Goal: Task Accomplishment & Management: Manage account settings

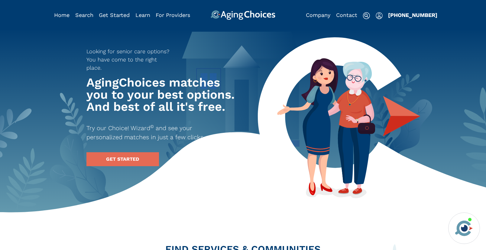
click at [381, 18] on img "Popover trigger" at bounding box center [379, 15] width 7 height 7
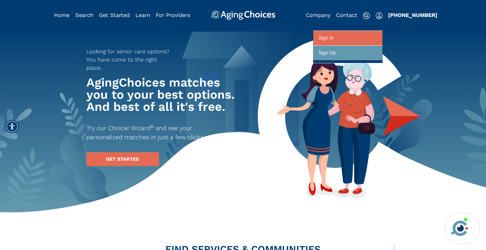
click at [353, 36] on div at bounding box center [347, 38] width 59 height 11
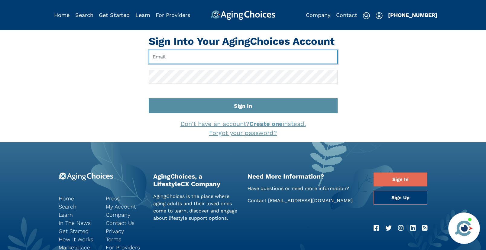
type input "[EMAIL_ADDRESS][DOMAIN_NAME]"
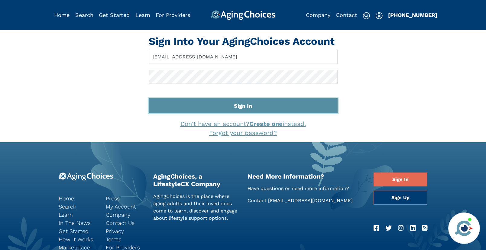
click at [244, 108] on button "Sign In" at bounding box center [243, 105] width 189 height 15
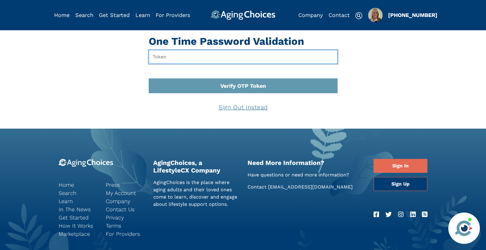
click at [211, 59] on input "text" at bounding box center [243, 57] width 189 height 14
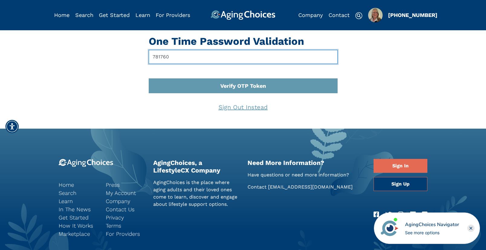
type input "781760"
click at [149, 78] on button "Verify OTP Token" at bounding box center [243, 85] width 189 height 15
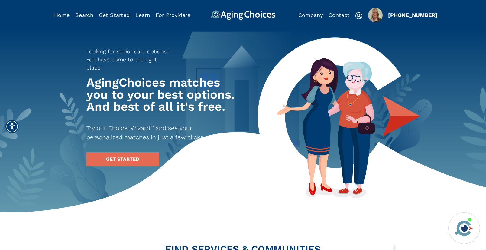
click at [378, 15] on img "Popover trigger" at bounding box center [375, 15] width 15 height 15
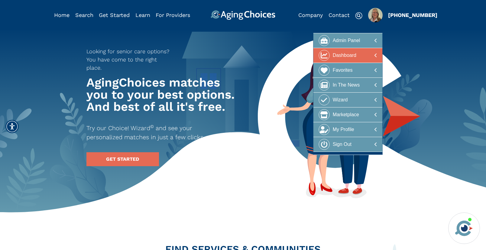
click at [366, 53] on div at bounding box center [347, 55] width 59 height 11
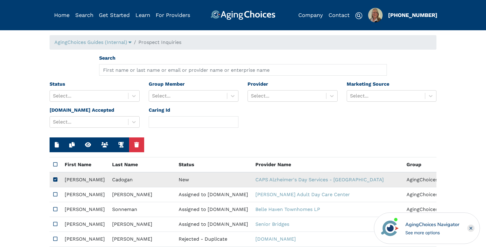
click at [175, 179] on td "New" at bounding box center [213, 179] width 77 height 15
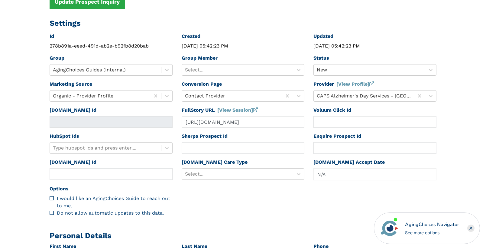
scroll to position [104, 0]
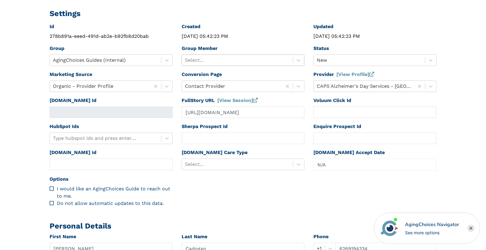
click at [232, 60] on div at bounding box center [237, 60] width 105 height 8
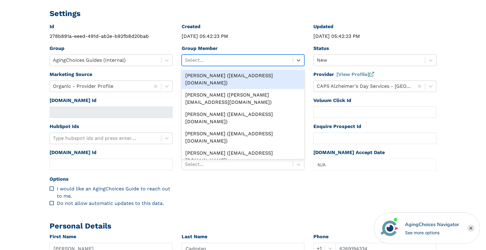
click at [224, 73] on div "Peggy Wilcox (pwilcox@lifestylecx.com)" at bounding box center [243, 78] width 123 height 19
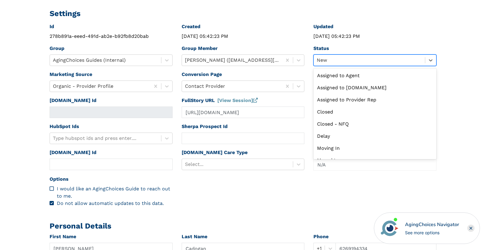
click at [333, 62] on div at bounding box center [369, 60] width 105 height 8
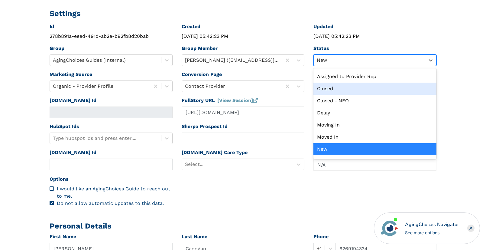
scroll to position [0, 0]
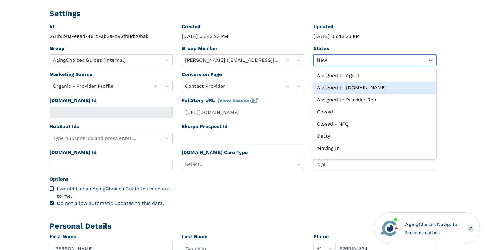
click at [348, 88] on div "Assigned to Caring.com" at bounding box center [374, 88] width 123 height 12
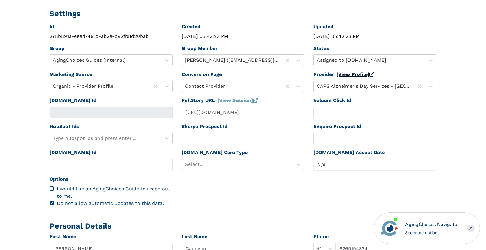
click at [350, 75] on link "[View Profile]" at bounding box center [355, 74] width 38 height 6
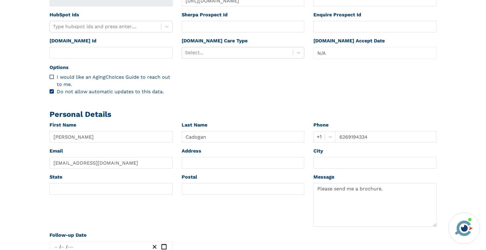
scroll to position [218, 0]
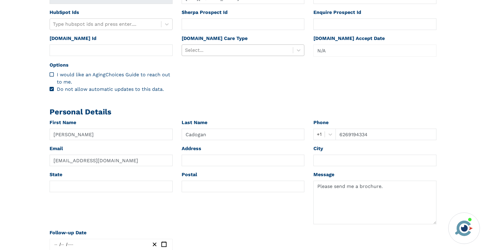
click at [242, 54] on div "Select..." at bounding box center [237, 50] width 111 height 11
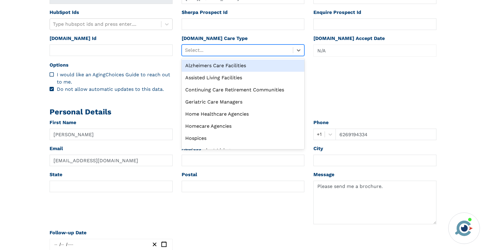
click at [238, 66] on div "Alzheimers Care Facilities" at bounding box center [243, 66] width 123 height 12
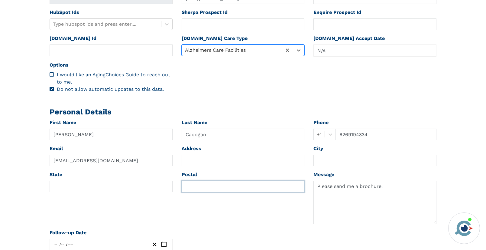
click at [203, 185] on input "text" at bounding box center [243, 185] width 123 height 11
paste input "91791"
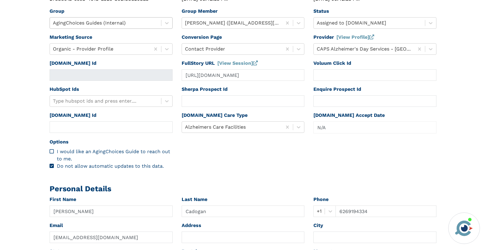
scroll to position [0, 0]
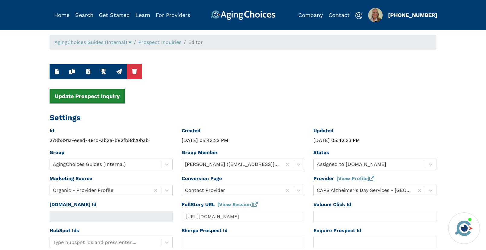
type input "91791"
click at [100, 98] on button "Update Prospect Inquiry" at bounding box center [87, 96] width 75 height 15
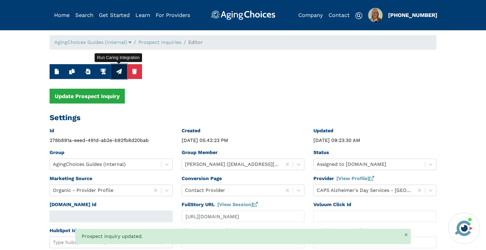
click at [120, 72] on icon "button" at bounding box center [118, 71] width 5 height 5
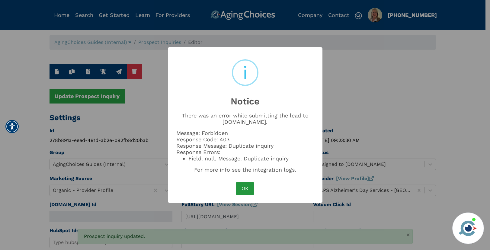
click at [243, 188] on button "OK" at bounding box center [245, 188] width 18 height 13
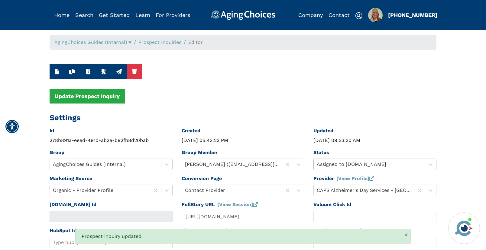
click at [331, 165] on div "Assigned to Caring.com" at bounding box center [374, 163] width 123 height 11
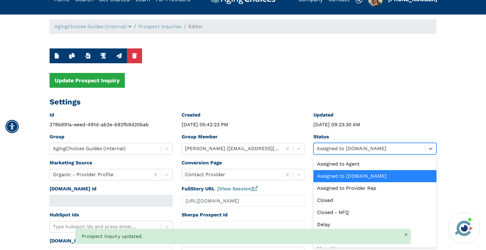
scroll to position [69, 0]
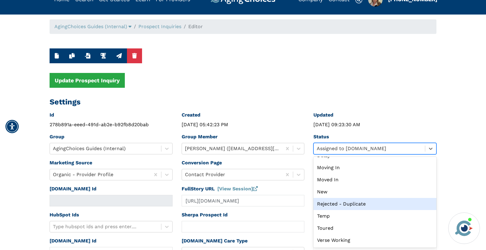
click at [333, 204] on div "Rejected - Duplicate" at bounding box center [374, 204] width 123 height 12
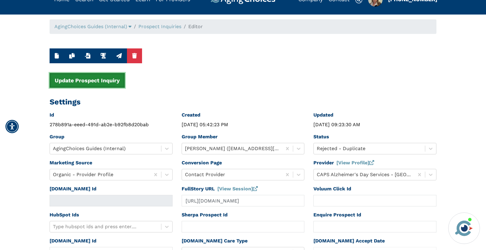
click at [114, 80] on button "Update Prospect Inquiry" at bounding box center [87, 80] width 75 height 15
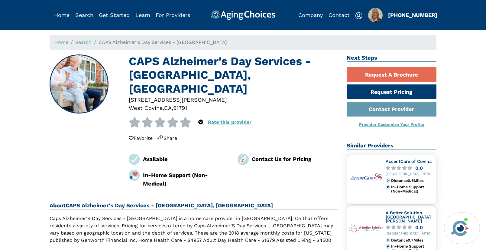
click at [181, 104] on div "91791" at bounding box center [180, 108] width 14 height 8
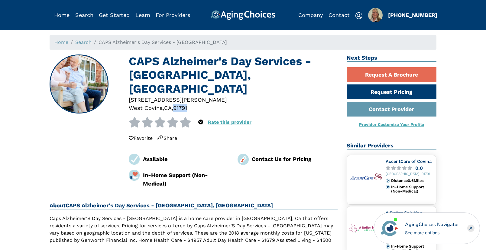
copy div "91791"
